Goal: Task Accomplishment & Management: Manage account settings

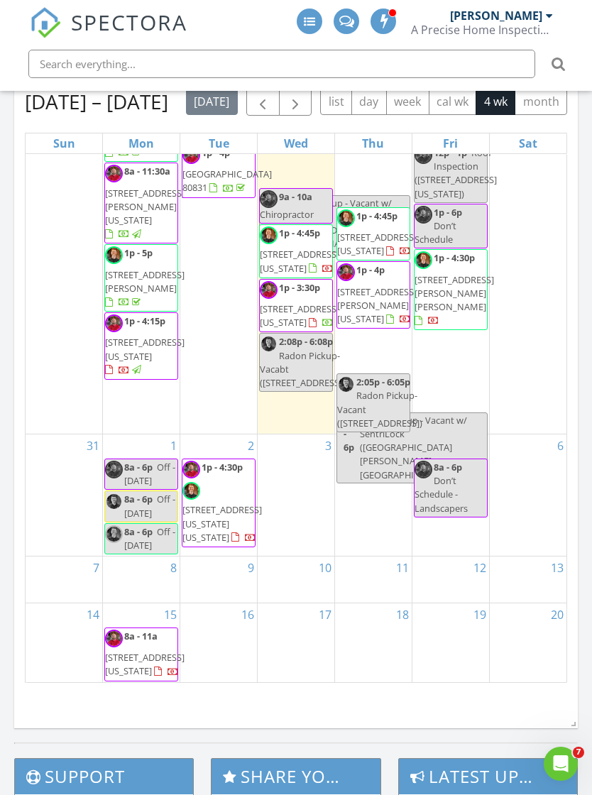
scroll to position [1077, 0]
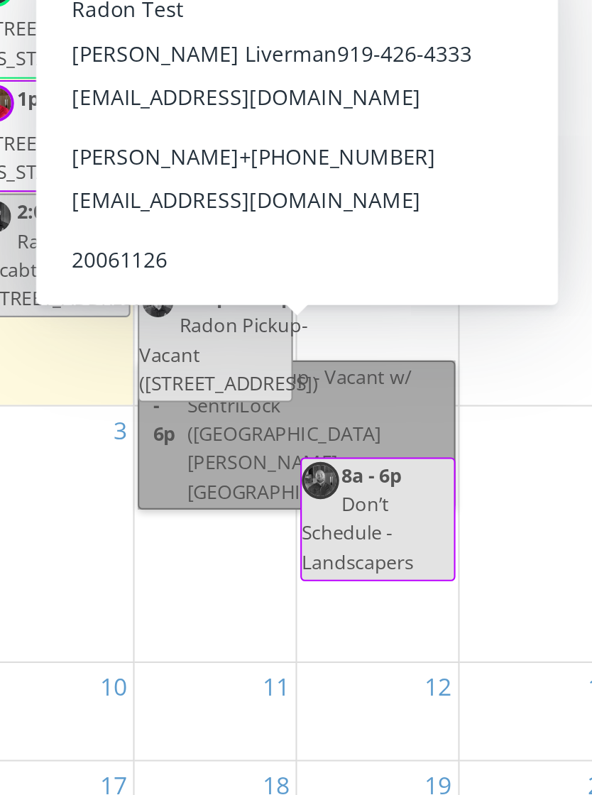
click at [336, 413] on link "1:10p - 6p Radon Pickup - Vacant w/ SentriLock (7538 Soane Grove, Peyton)" at bounding box center [411, 448] width 151 height 71
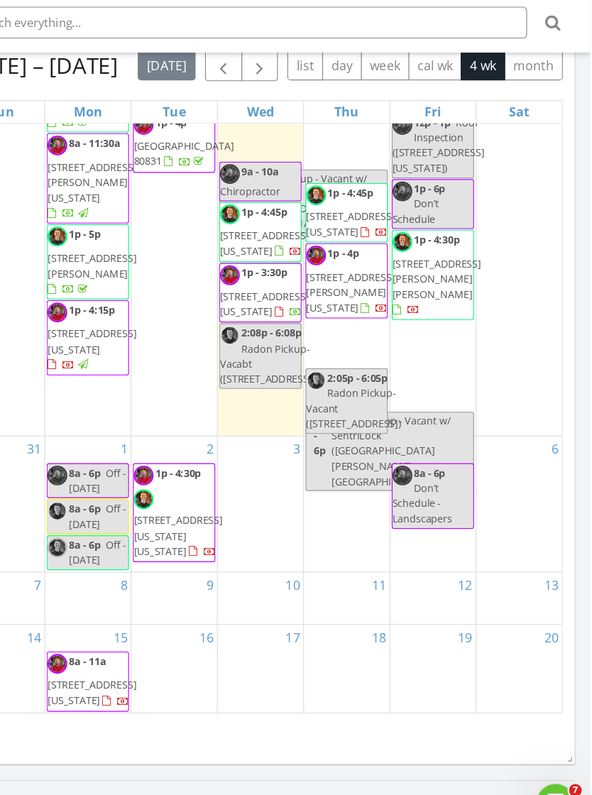
scroll to position [1078, 0]
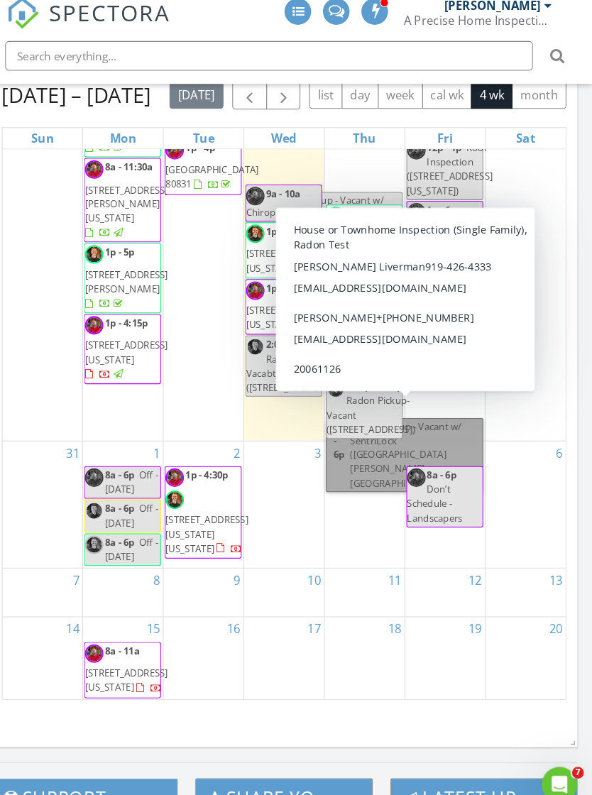
click at [371, 416] on link "1:10p - 6p Radon Pickup - Vacant w/ SentriLock (7538 Soane Grove, Peyton)" at bounding box center [411, 447] width 151 height 71
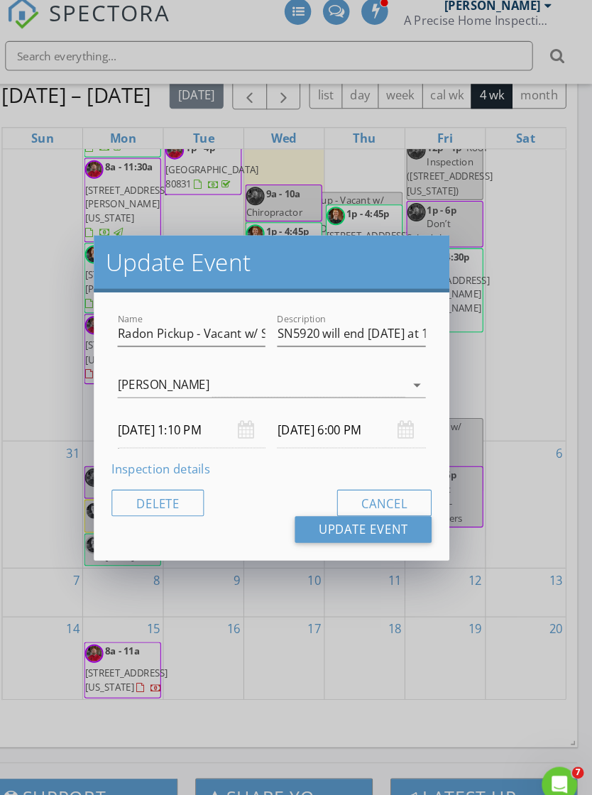
click at [170, 457] on link "Inspection details" at bounding box center [178, 461] width 94 height 16
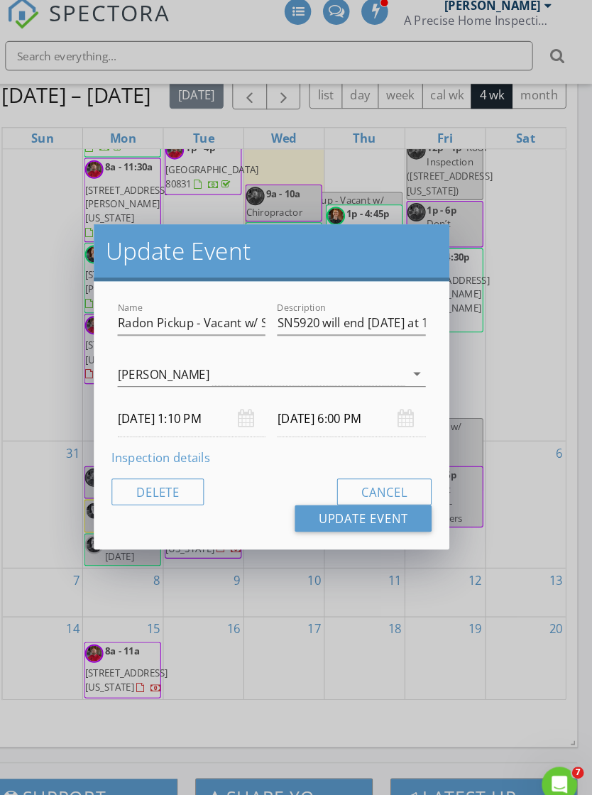
scroll to position [1078, 0]
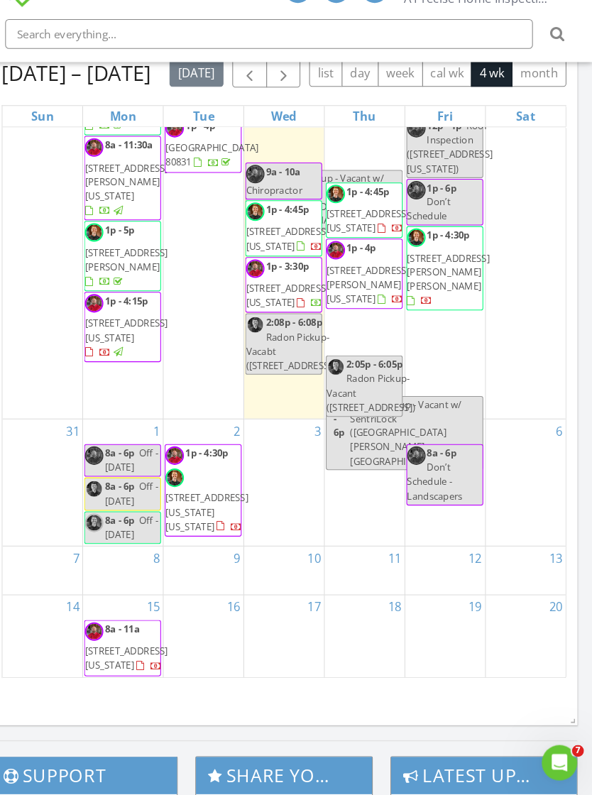
click at [498, 453] on div at bounding box center [296, 397] width 592 height 795
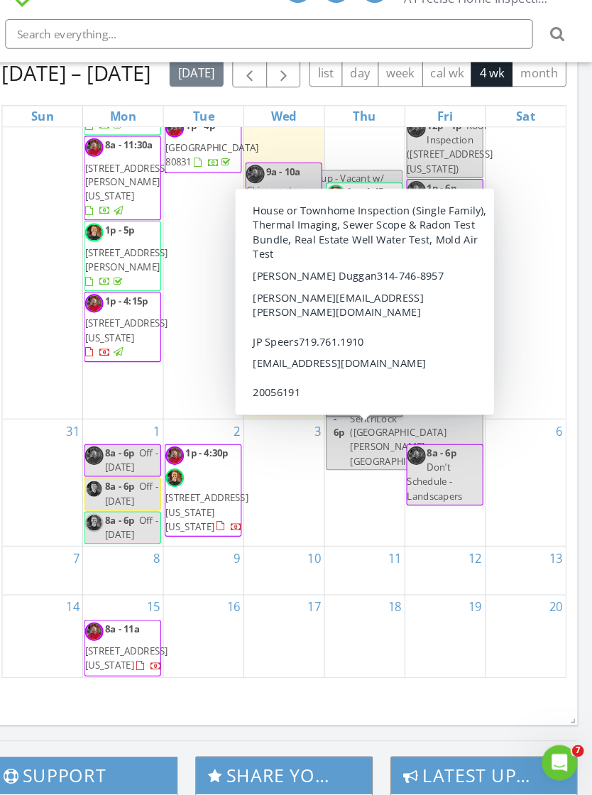
click at [368, 432] on link "2:05p - 6:05p Radon Pickup- Vacant (4320 Stone Post Dr, Castle Rock)" at bounding box center [373, 402] width 74 height 59
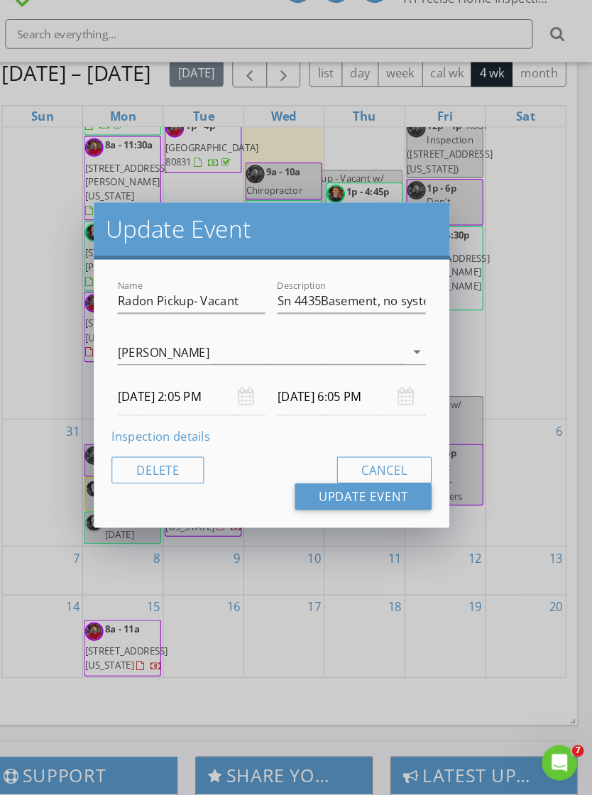
type input "Sn 4435Basement, no system, lockbox Pickup Thursday the 28th at 215pm."
click at [180, 442] on link "Inspection details" at bounding box center [178, 450] width 94 height 16
click at [493, 446] on div "Update Event Name Radon Pickup- Vacant Description Sn 4435Basement, no system, …" at bounding box center [296, 397] width 592 height 795
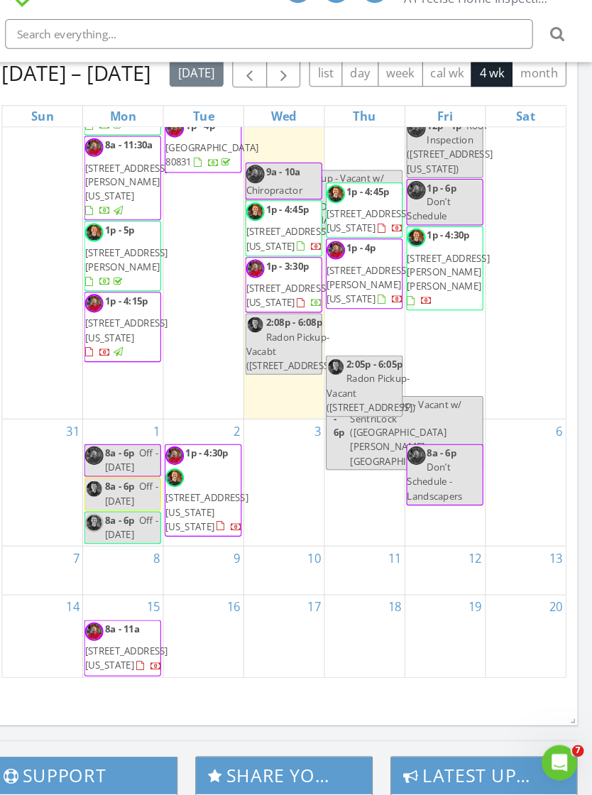
scroll to position [185, 0]
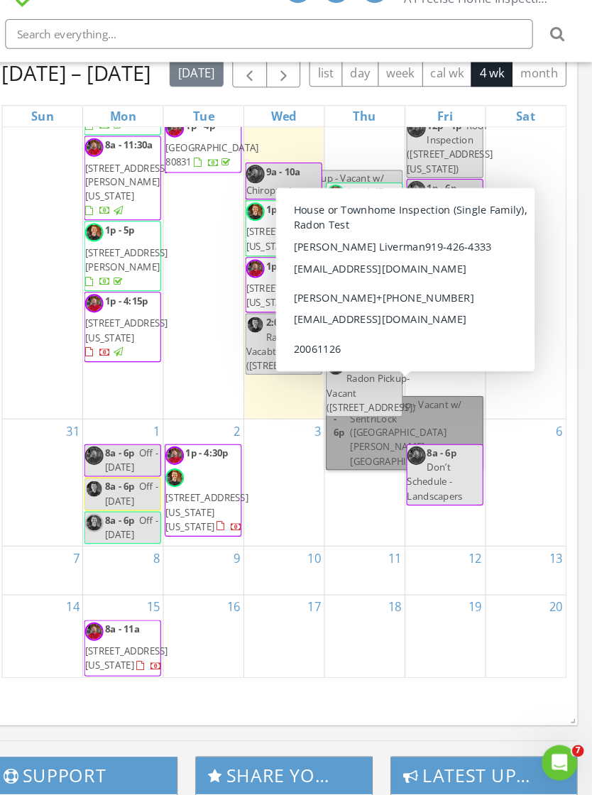
click at [422, 412] on link "1:10p - 6p Radon Pickup - Vacant w/ SentriLock (7538 Soane Grove, Peyton)" at bounding box center [411, 447] width 151 height 71
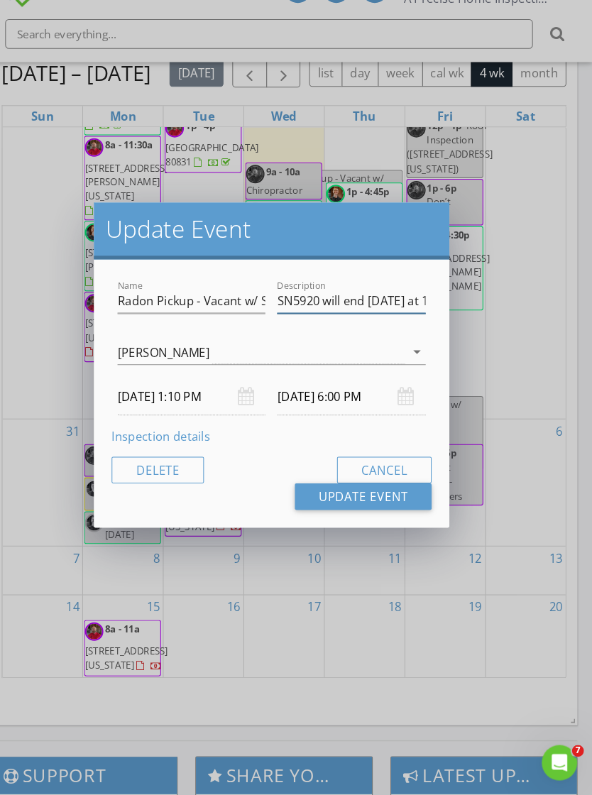
click at [368, 309] on input "SN5920 will end on Thursday at 1:10pm" at bounding box center [361, 320] width 142 height 23
click at [188, 442] on link "Inspection details" at bounding box center [178, 450] width 94 height 16
click at [181, 442] on link "Inspection details" at bounding box center [178, 450] width 94 height 16
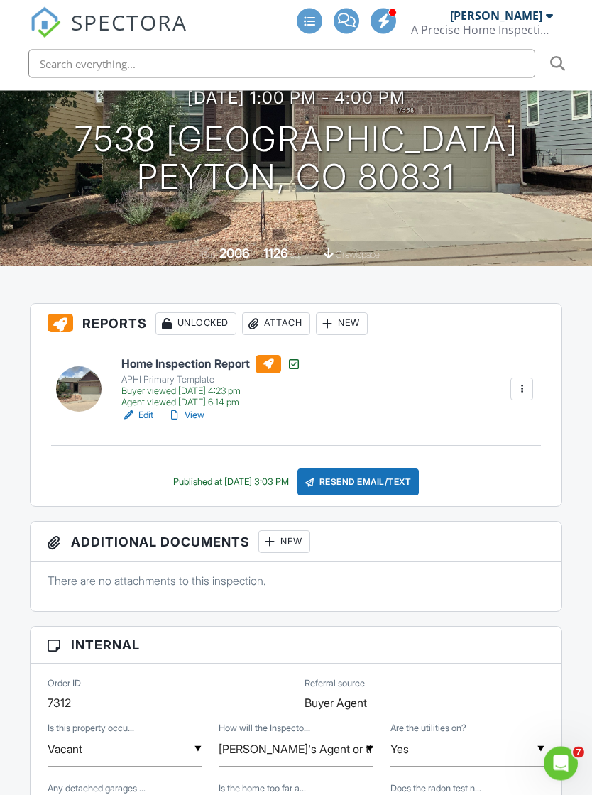
scroll to position [188, 0]
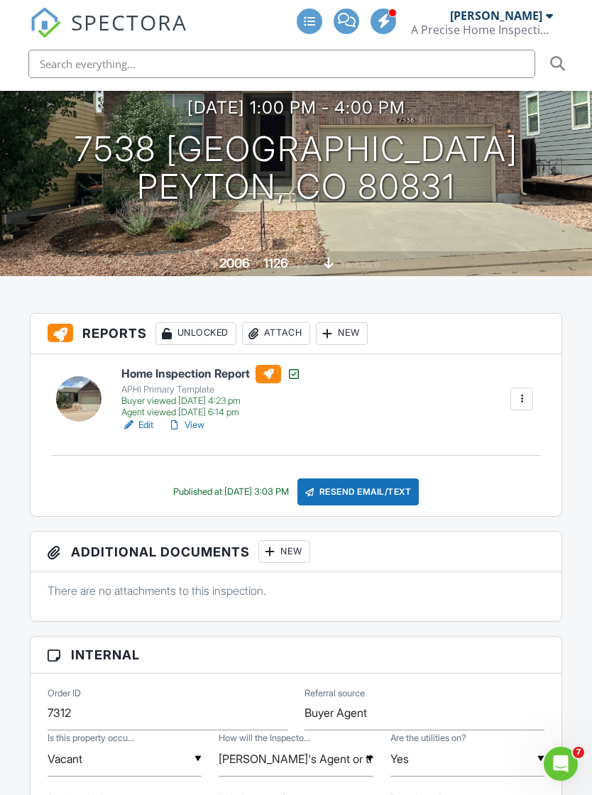
click at [202, 418] on link "View" at bounding box center [186, 425] width 37 height 14
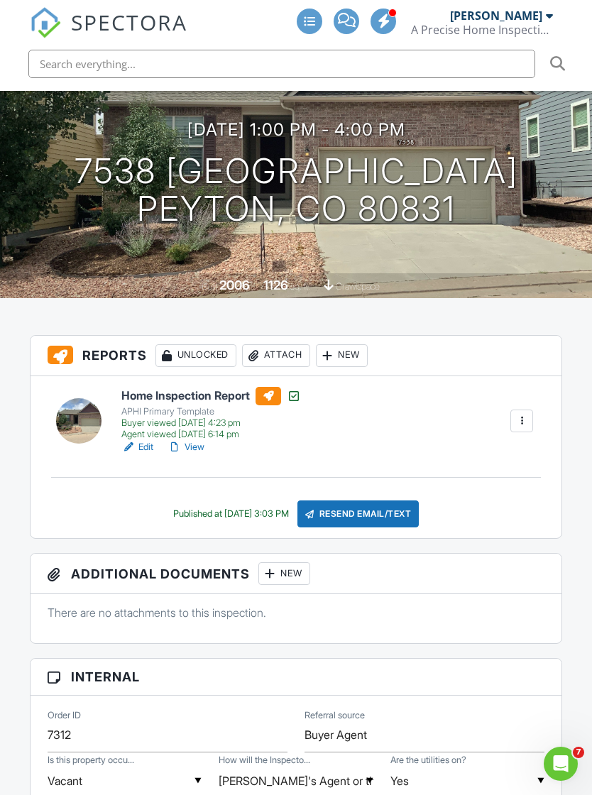
scroll to position [165, 0]
